Goal: Check status: Check status

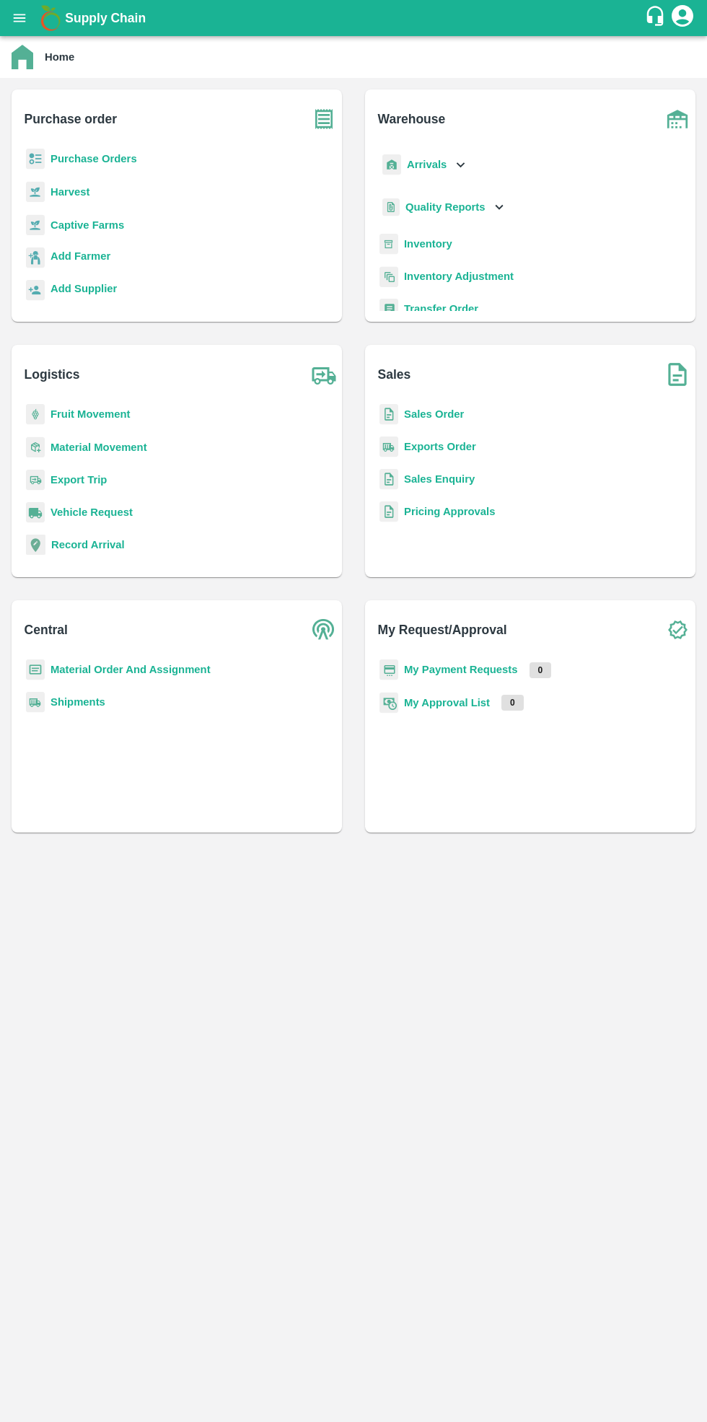
click at [98, 162] on b "Purchase Orders" at bounding box center [94, 159] width 87 height 12
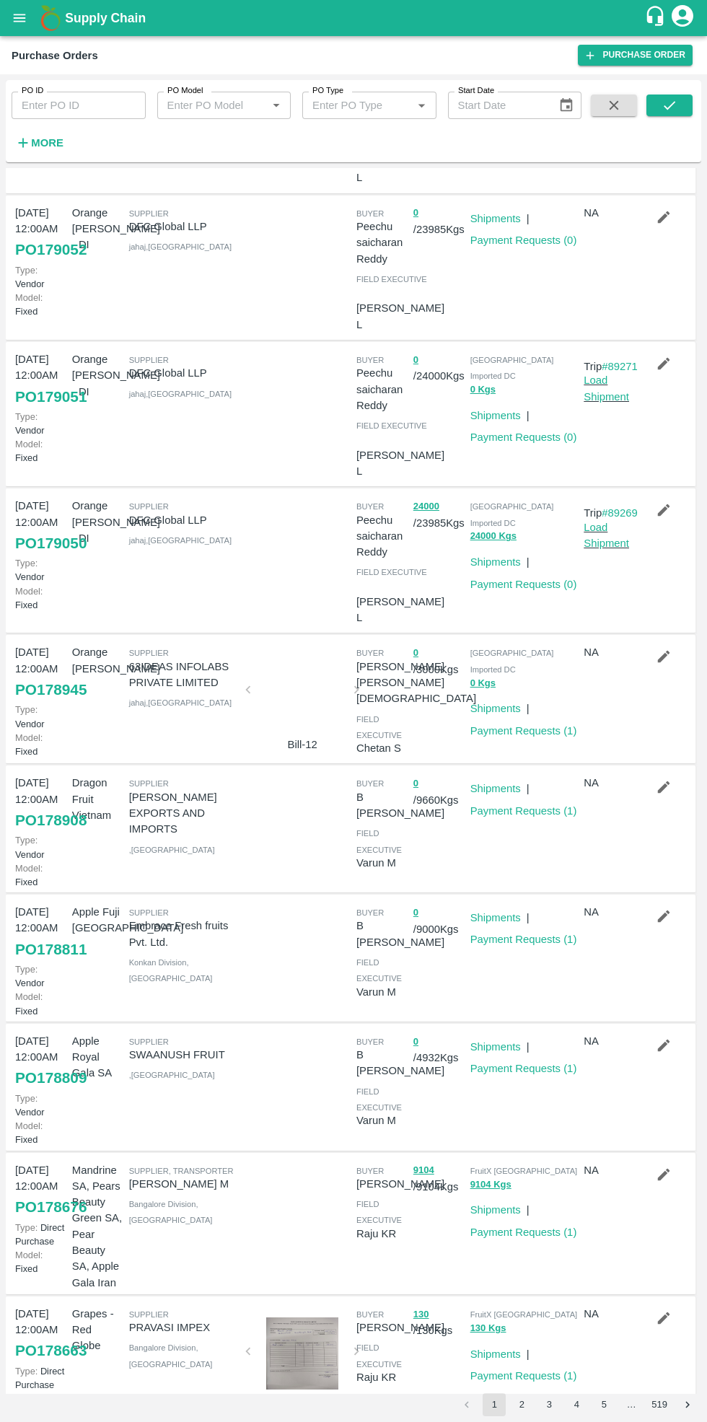
scroll to position [155, 0]
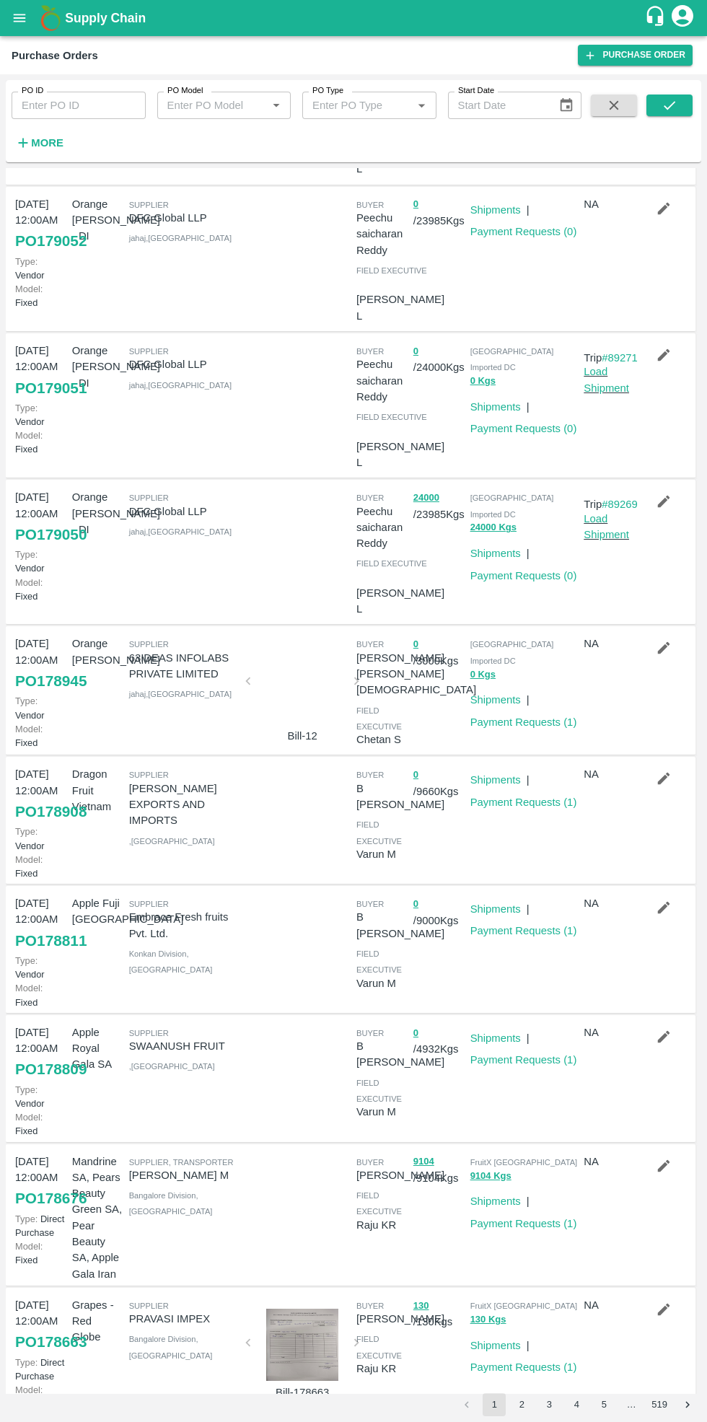
click at [513, 717] on link "Payment Requests ( 1 )" at bounding box center [523, 723] width 107 height 12
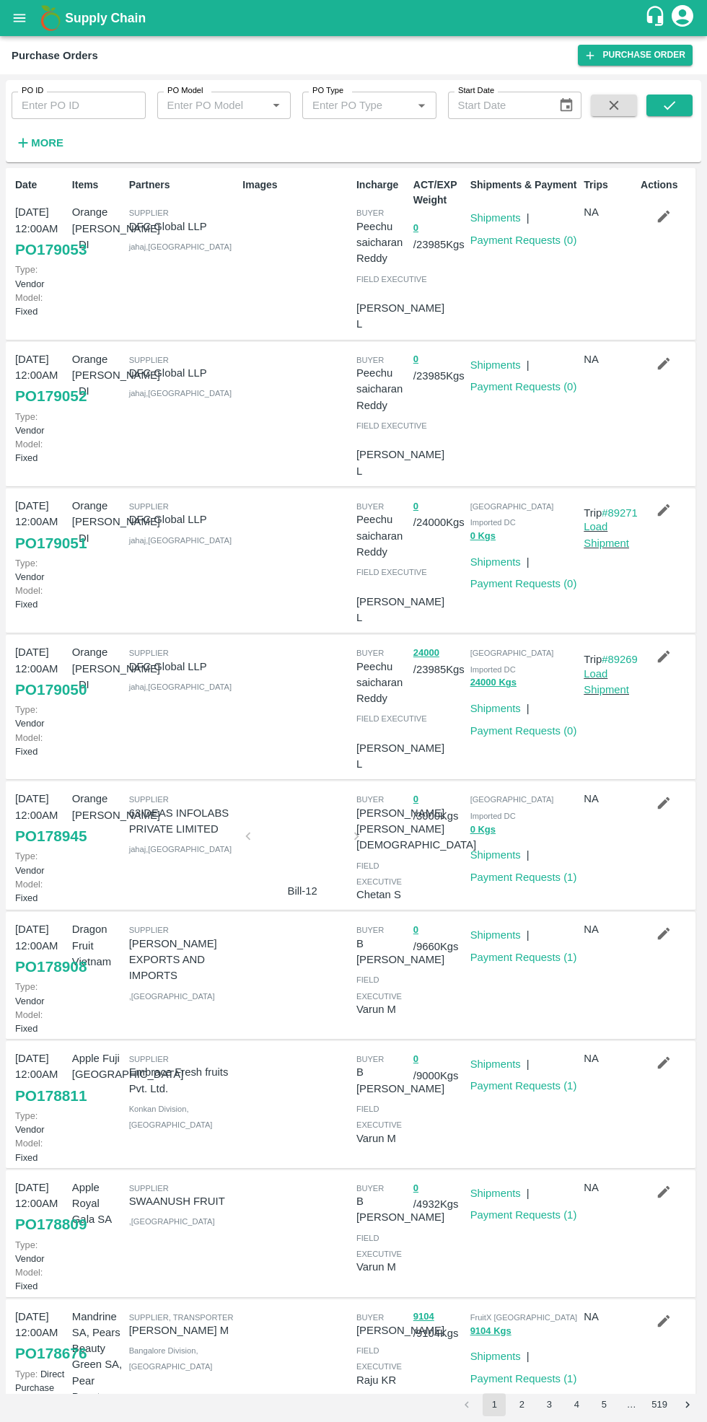
click at [659, 657] on icon "button" at bounding box center [664, 657] width 12 height 12
click at [661, 216] on icon "button" at bounding box center [664, 217] width 12 height 12
click at [661, 369] on icon "button" at bounding box center [664, 364] width 16 height 16
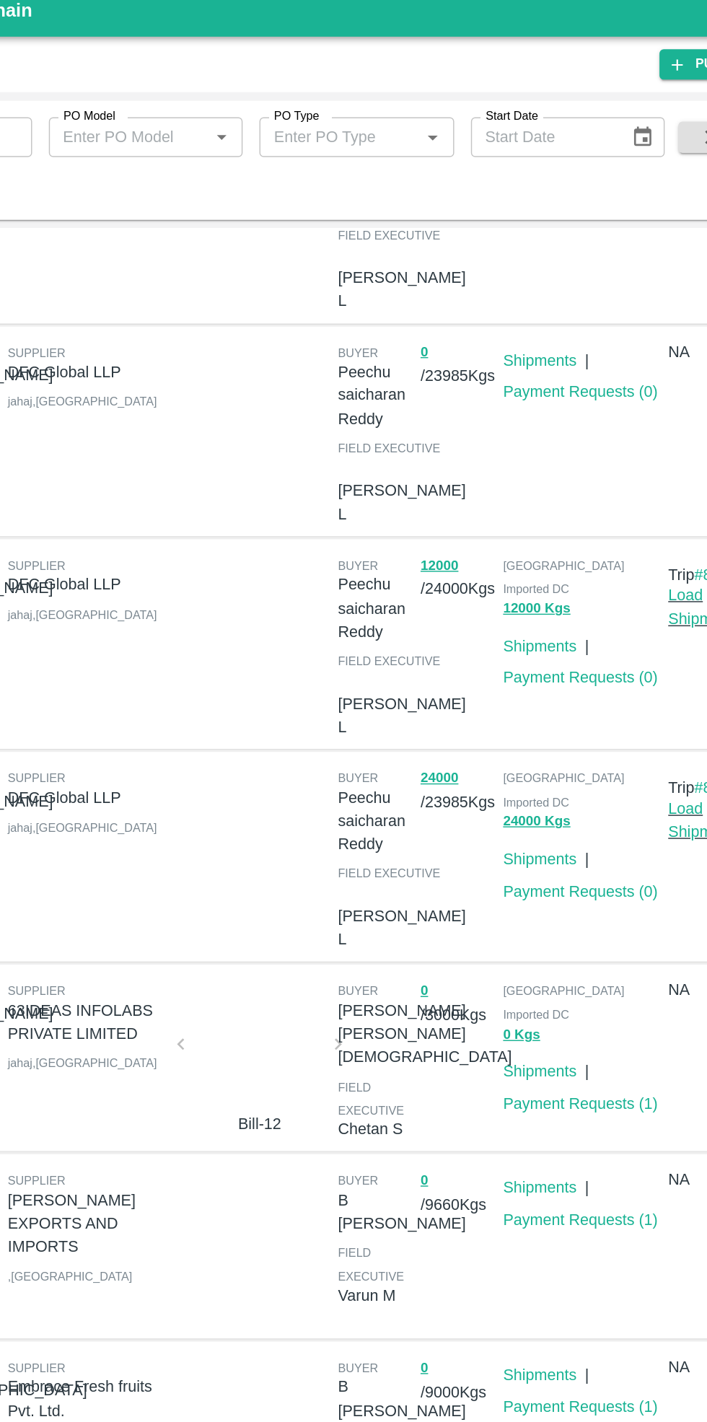
scroll to position [107, 0]
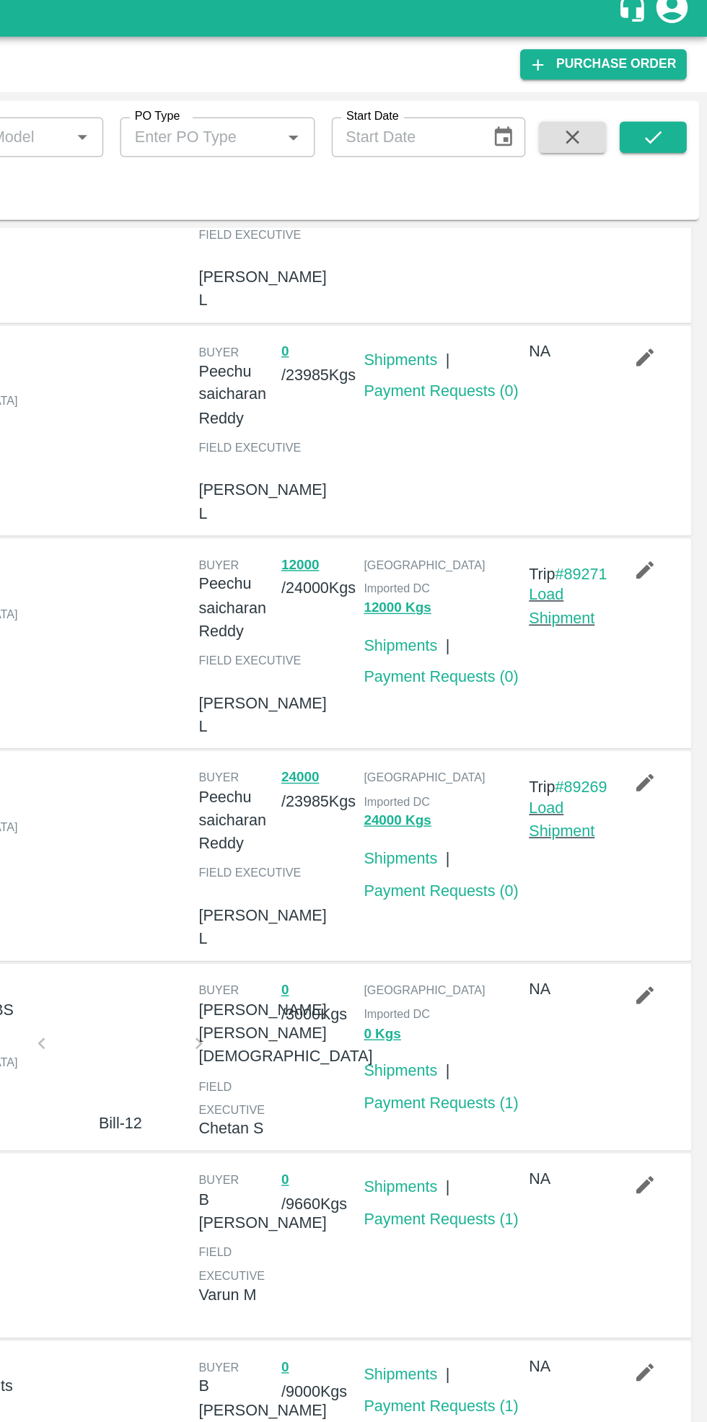
click at [496, 450] on link "Shipments" at bounding box center [495, 456] width 51 height 12
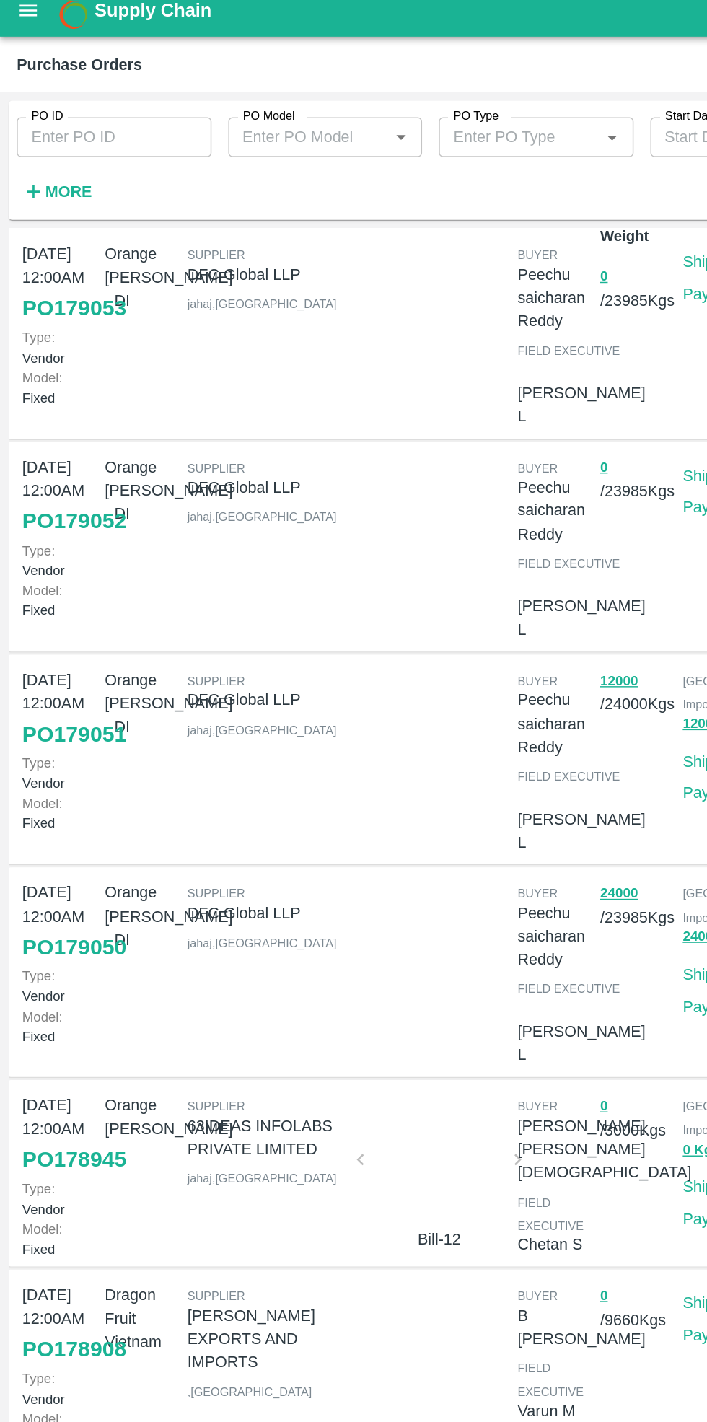
scroll to position [0, 0]
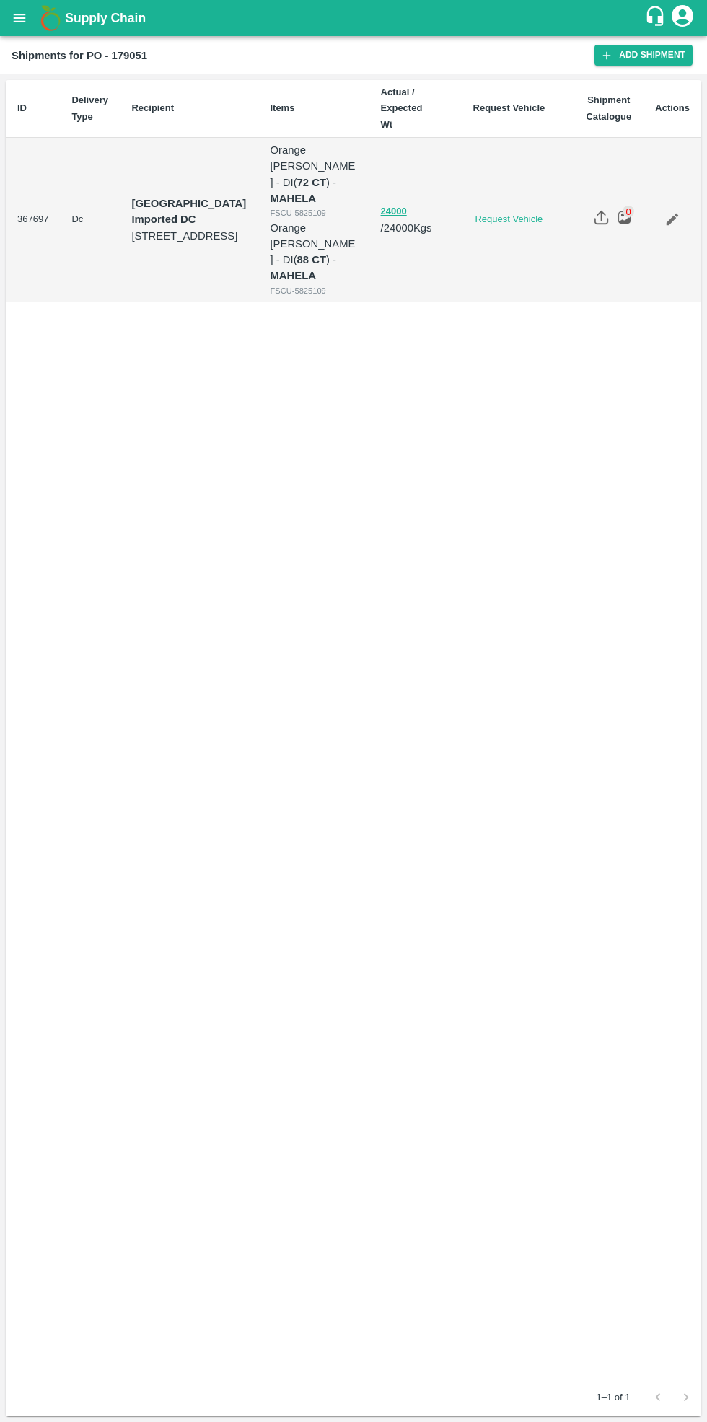
click at [629, 206] on div "0" at bounding box center [629, 212] width 12 height 12
